Goal: Task Accomplishment & Management: Manage account settings

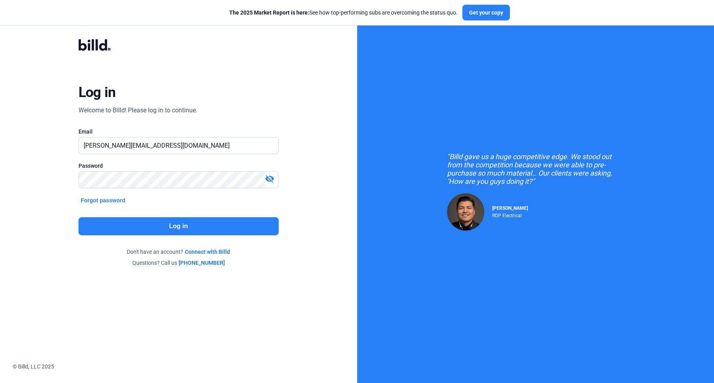
click at [153, 226] on button "Log in" at bounding box center [178, 226] width 200 height 18
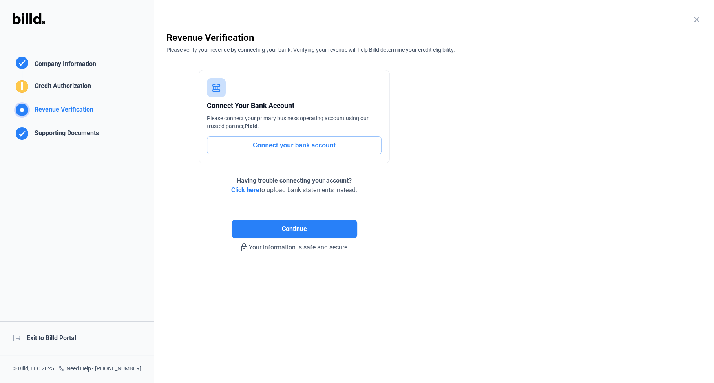
click at [40, 339] on div "logout Exit to Billd Portal" at bounding box center [77, 338] width 154 height 34
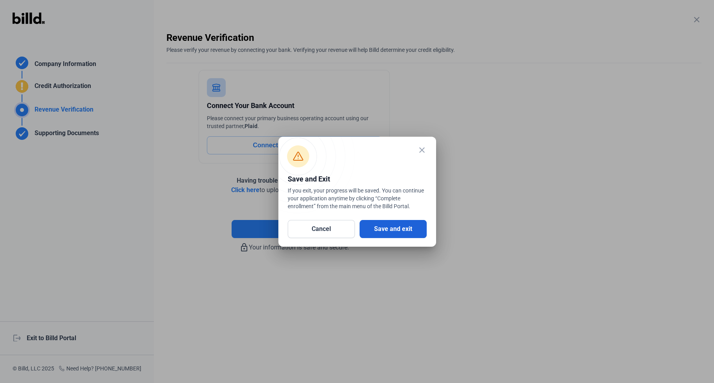
click at [374, 226] on button "Save and exit" at bounding box center [392, 229] width 67 height 18
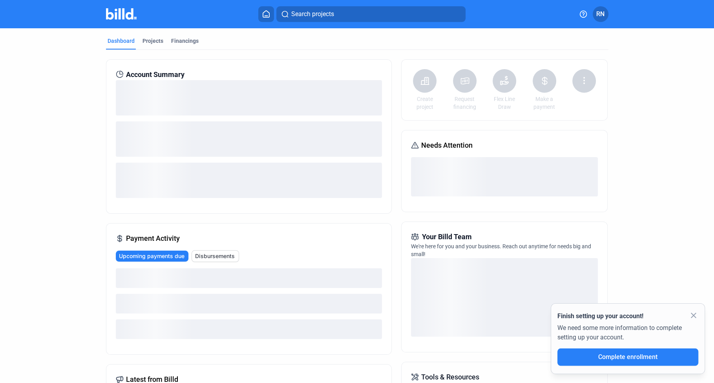
click at [601, 16] on span "RN" at bounding box center [600, 13] width 8 height 9
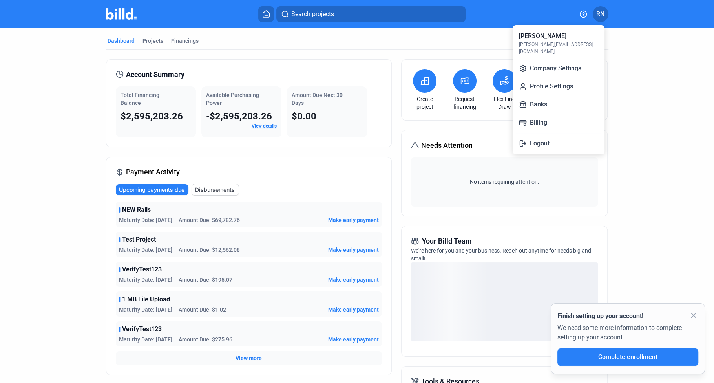
click at [355, 82] on div at bounding box center [357, 191] width 714 height 383
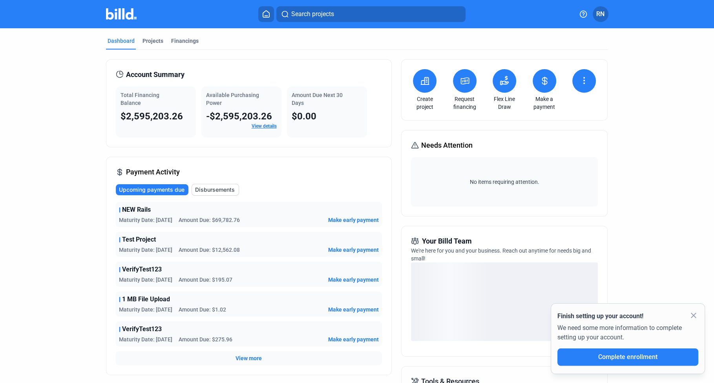
click at [543, 90] on button at bounding box center [544, 81] width 24 height 24
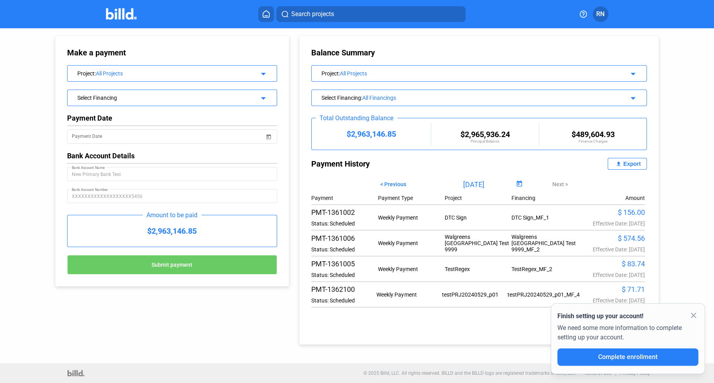
click at [455, 41] on div "Balance Summary Project : All Projects arrow_drop_down Select Financing : All F…" at bounding box center [478, 190] width 359 height 308
click at [269, 12] on icon at bounding box center [266, 13] width 8 height 7
